Goal: Information Seeking & Learning: Learn about a topic

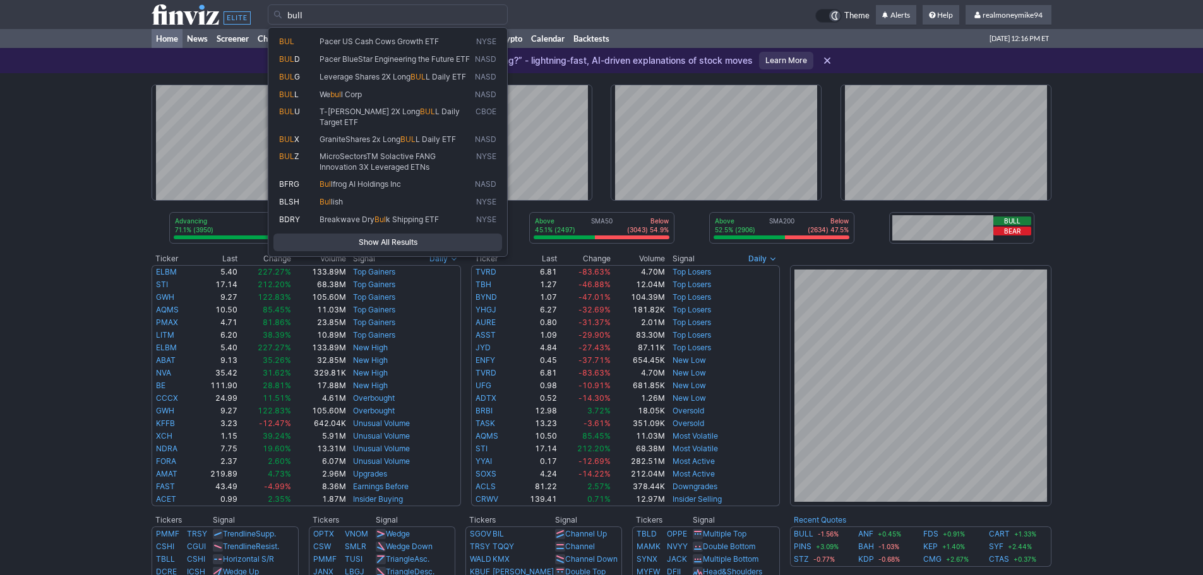
type input "bull"
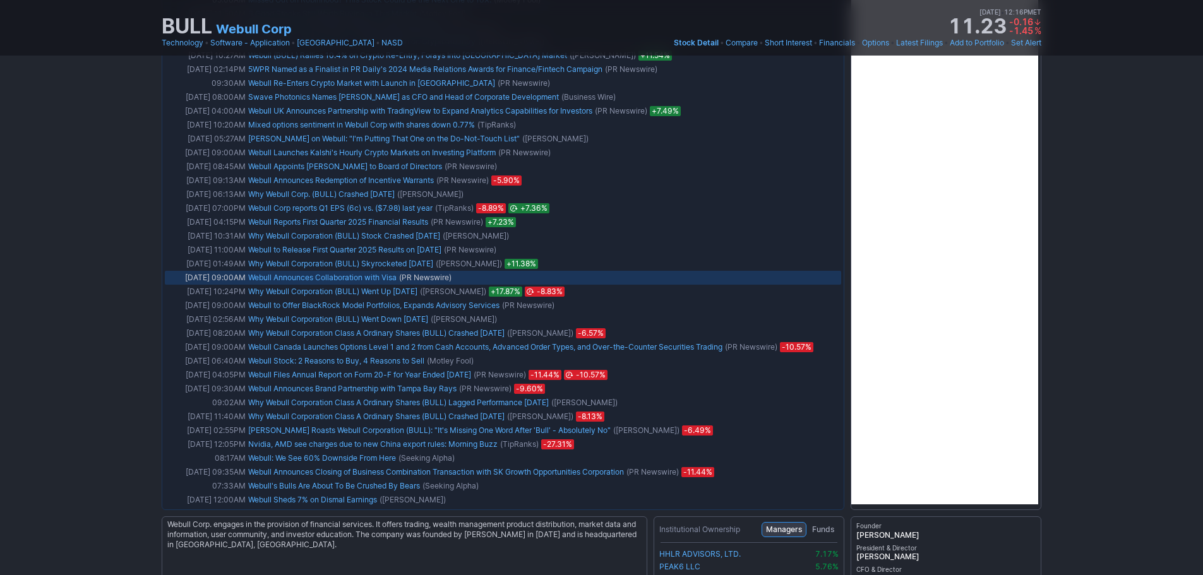
scroll to position [1596, 0]
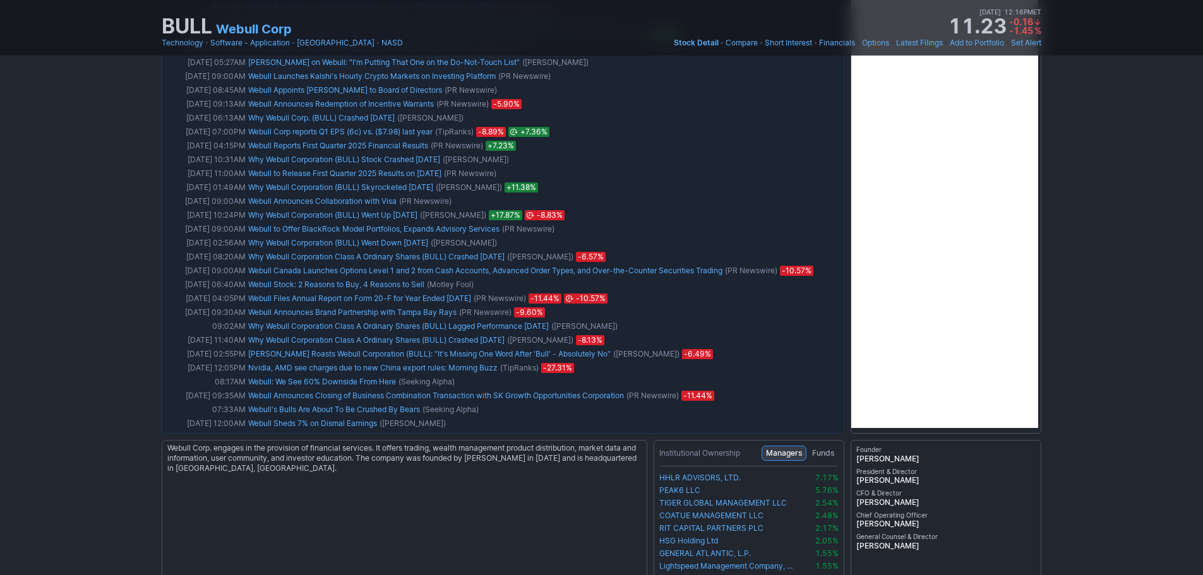
click at [822, 454] on span "Funds" at bounding box center [823, 453] width 22 height 13
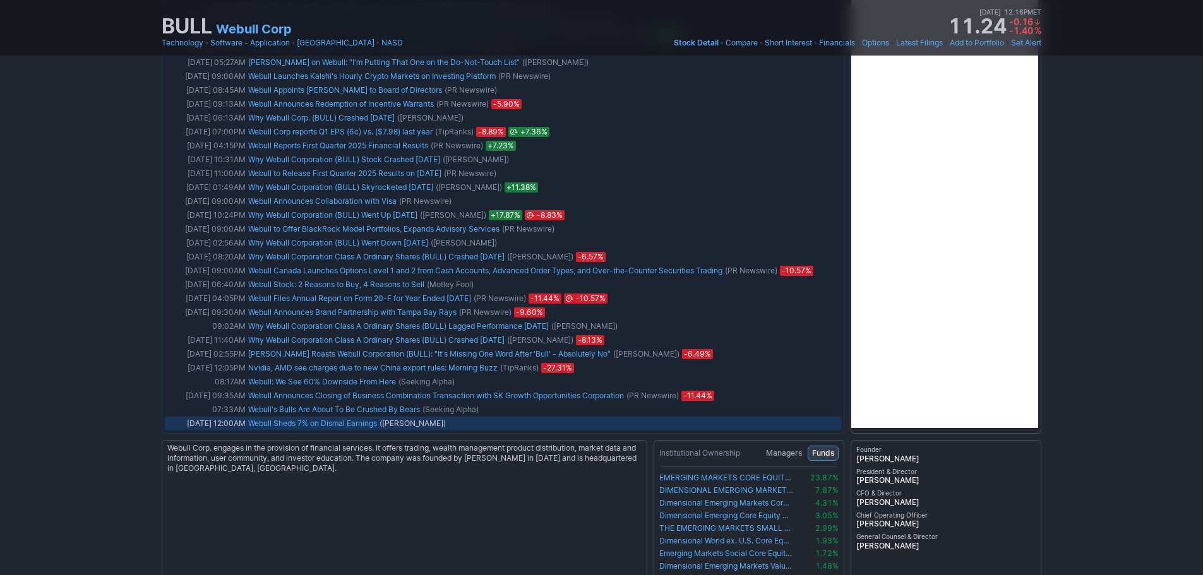
scroll to position [1723, 0]
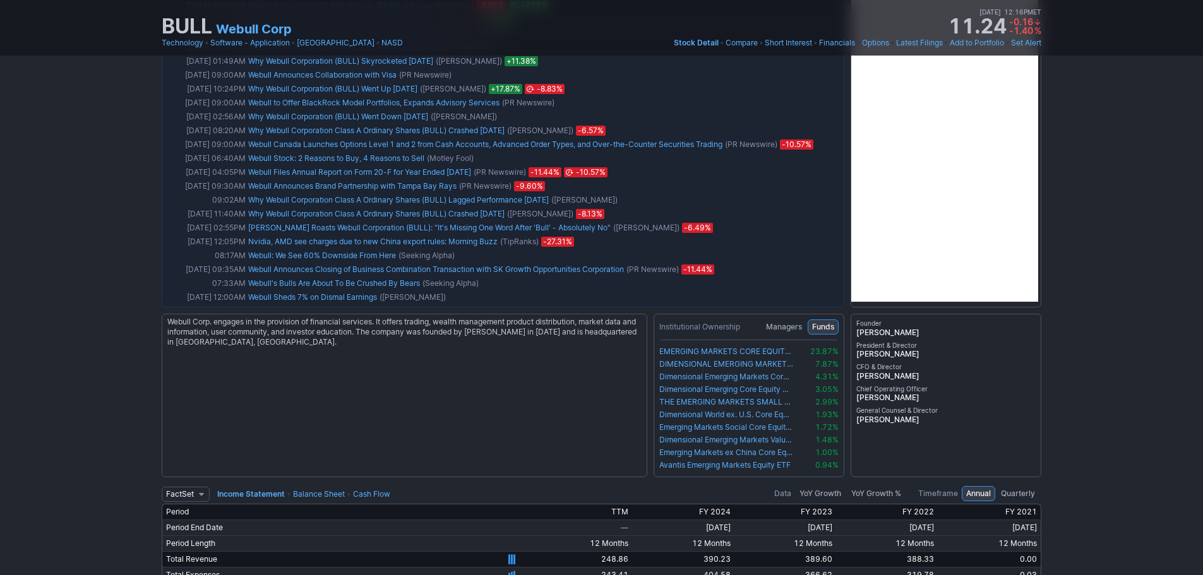
click at [790, 325] on span "Managers" at bounding box center [784, 327] width 36 height 13
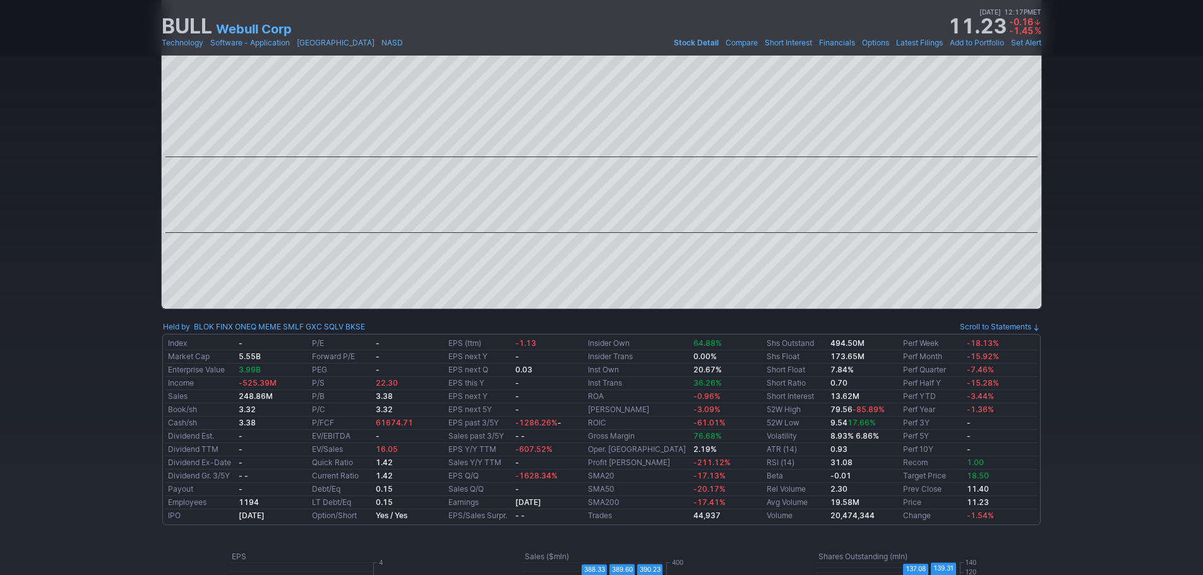
scroll to position [0, 0]
